Goal: Information Seeking & Learning: Learn about a topic

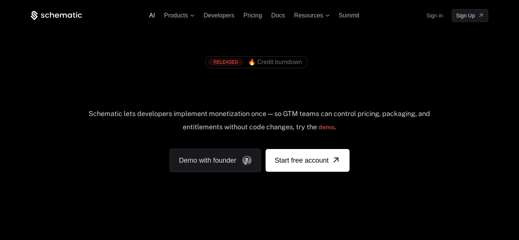
click at [152, 16] on span "AI" at bounding box center [152, 15] width 6 height 6
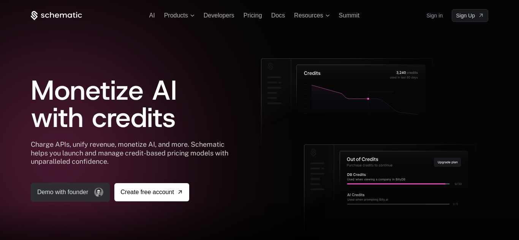
click at [74, 192] on link "Demo with founder" at bounding box center [70, 192] width 79 height 19
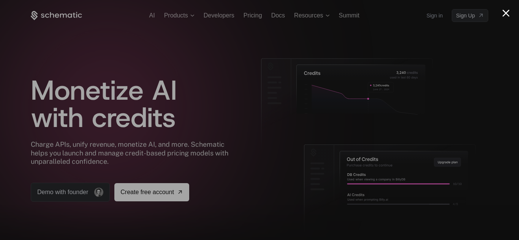
click at [505, 14] on button "Close modal" at bounding box center [505, 12] width 7 height 7
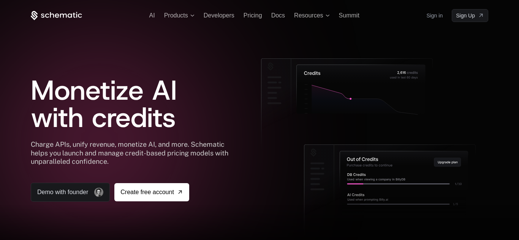
drag, startPoint x: 306, startPoint y: 62, endPoint x: 315, endPoint y: 24, distance: 38.4
click at [315, 24] on div "Monetize AI with credits Charge APIs, unify revenue, monetize AI, and more. Sch…" at bounding box center [259, 151] width 457 height 259
